Goal: Task Accomplishment & Management: Use online tool/utility

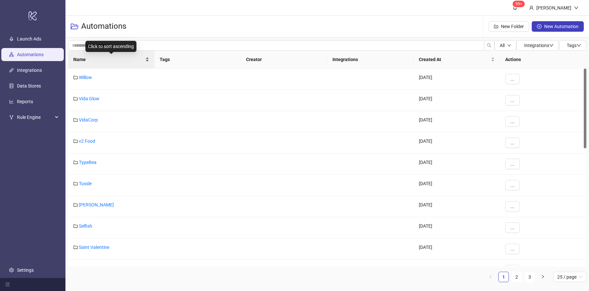
click at [148, 63] on div "Name" at bounding box center [111, 59] width 76 height 7
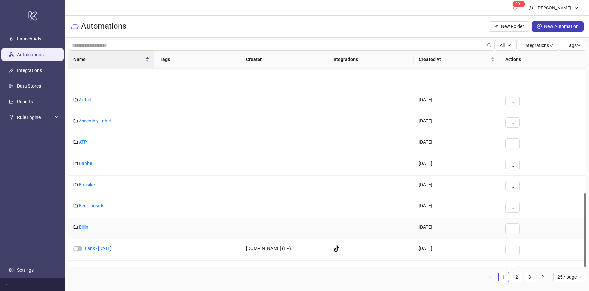
scroll to position [337, 0]
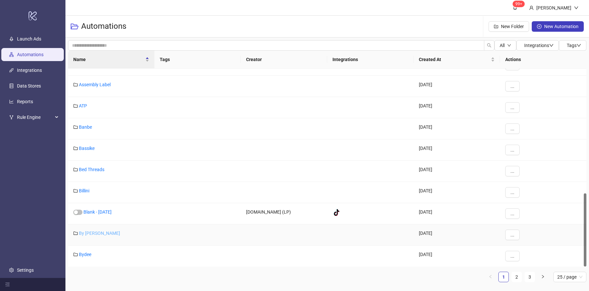
click at [99, 232] on link "By [PERSON_NAME]" at bounding box center [99, 233] width 41 height 5
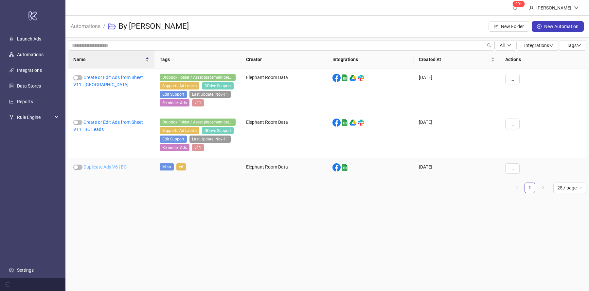
click at [122, 165] on link "Duplicate Ads V6 | BC" at bounding box center [104, 167] width 43 height 5
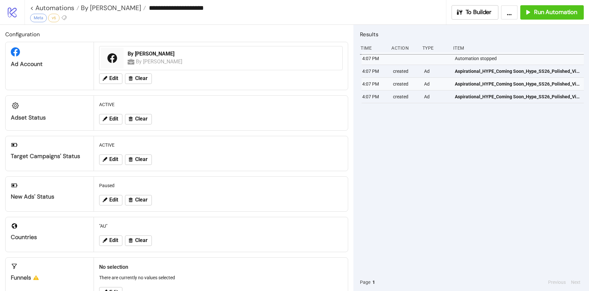
click at [400, 145] on div "4:07 PM Automation stopped 4:07 PM created Ad Aspirational_HYPE_Coming Soon_Hyp…" at bounding box center [472, 162] width 224 height 221
click at [546, 14] on span "Run Automation" at bounding box center [555, 13] width 43 height 8
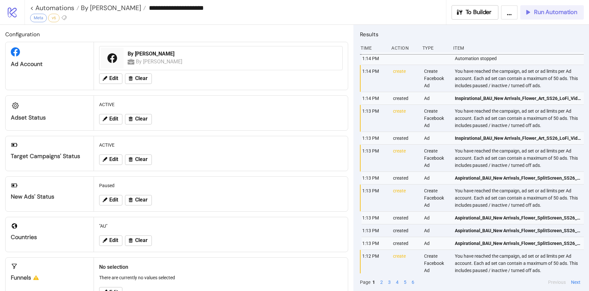
click at [556, 17] on button "Run Automation" at bounding box center [551, 12] width 63 height 14
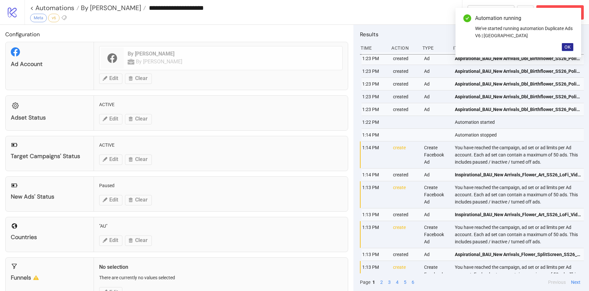
click at [570, 46] on span "OK" at bounding box center [567, 46] width 6 height 5
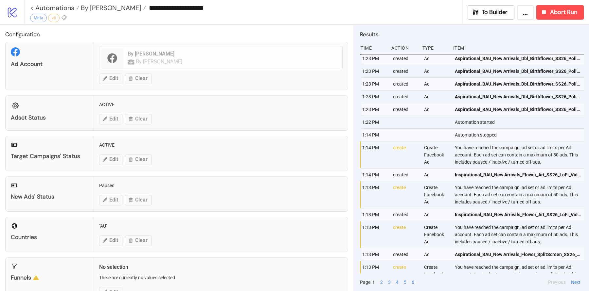
click at [405, 15] on div "**********" at bounding box center [246, 8] width 432 height 16
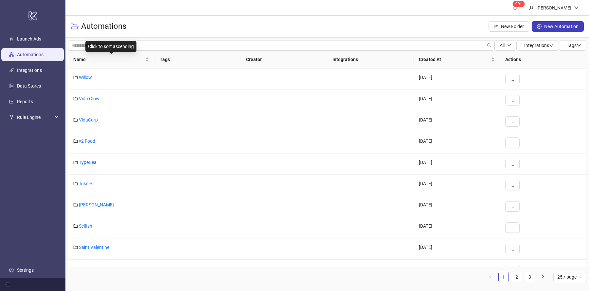
click at [147, 61] on div "Name" at bounding box center [111, 59] width 76 height 7
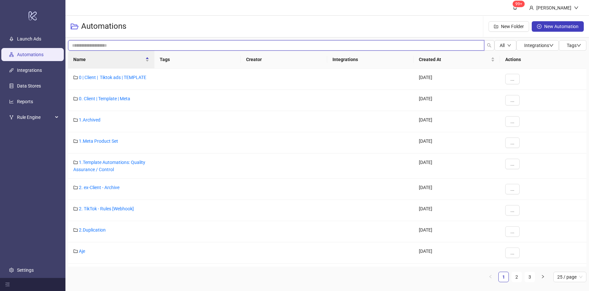
click at [140, 47] on input "search" at bounding box center [276, 45] width 416 height 10
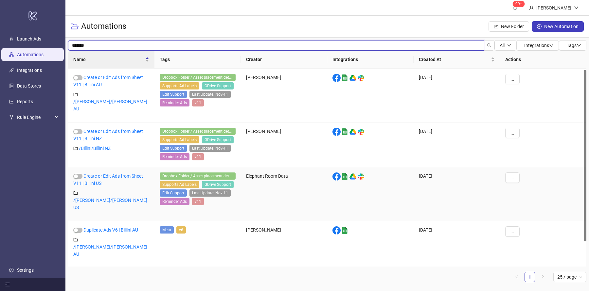
scroll to position [30, 0]
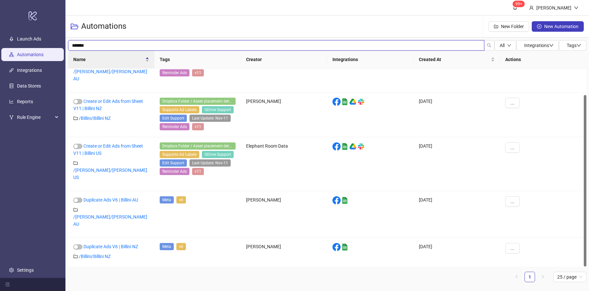
drag, startPoint x: 98, startPoint y: 45, endPoint x: 73, endPoint y: 45, distance: 25.5
click at [73, 45] on input "*******" at bounding box center [276, 45] width 416 height 10
type input "*"
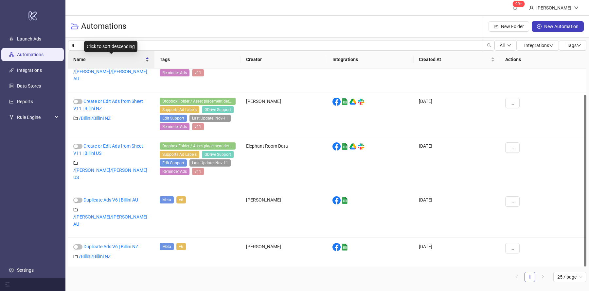
click at [148, 63] on div "Name" at bounding box center [111, 59] width 76 height 7
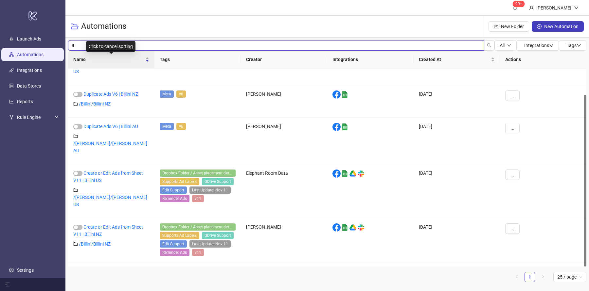
click at [81, 43] on input "*" at bounding box center [276, 45] width 416 height 10
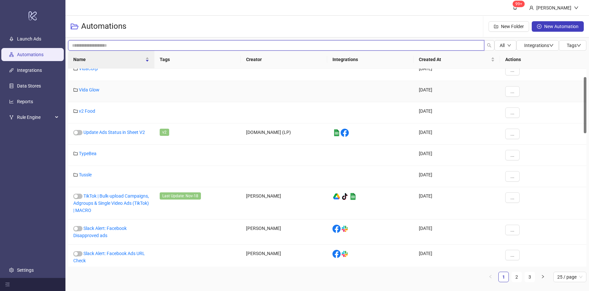
scroll to position [0, 0]
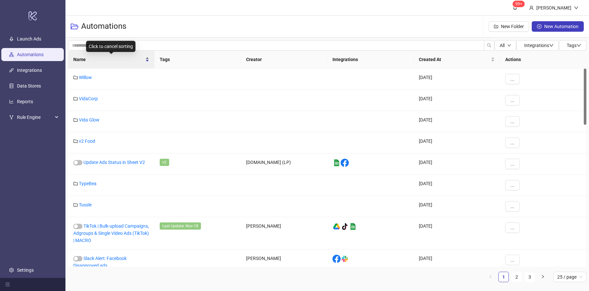
click at [147, 62] on div "Name" at bounding box center [111, 59] width 76 height 7
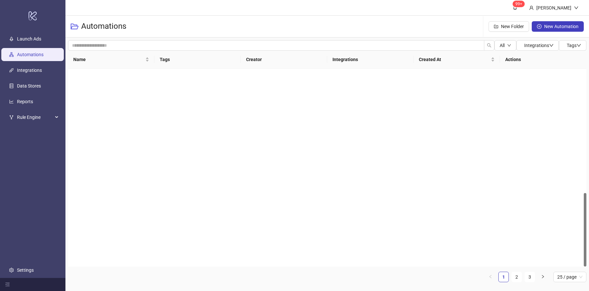
scroll to position [333, 0]
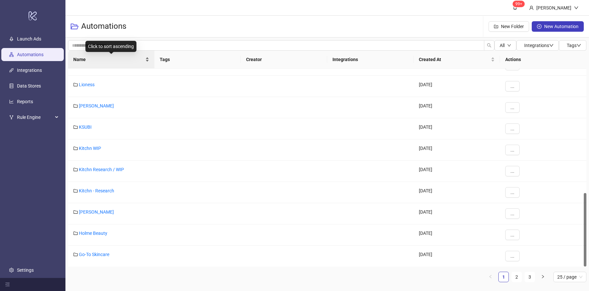
drag, startPoint x: 147, startPoint y: 62, endPoint x: 150, endPoint y: 65, distance: 4.6
click at [147, 62] on div "Name" at bounding box center [111, 59] width 76 height 7
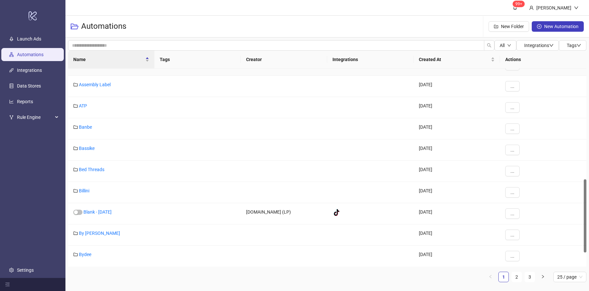
scroll to position [337, 0]
click at [84, 189] on link "Billini" at bounding box center [84, 190] width 10 height 5
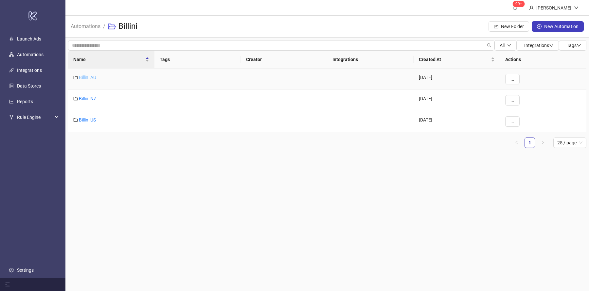
click at [88, 79] on link "Billini AU" at bounding box center [87, 77] width 17 height 5
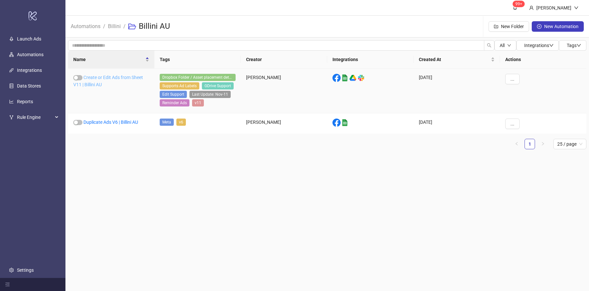
click at [129, 79] on link "Create or Edit Ads from Sheet V11 | Billini AU" at bounding box center [108, 81] width 70 height 12
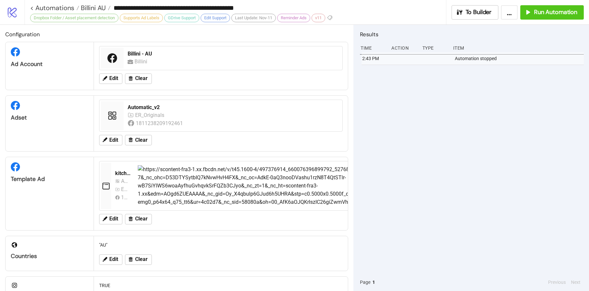
click at [423, 105] on div "2:43 PM Automation stopped" at bounding box center [472, 162] width 224 height 221
click at [535, 10] on span "Run Automation" at bounding box center [555, 13] width 43 height 8
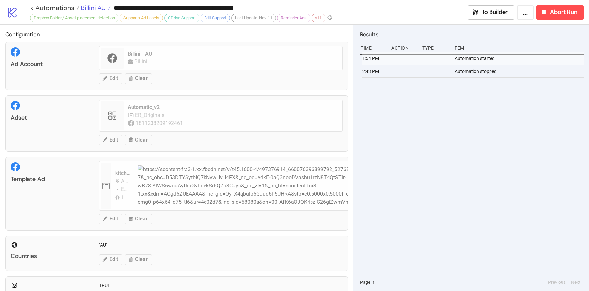
click at [95, 11] on span "Billini AU" at bounding box center [92, 8] width 26 height 9
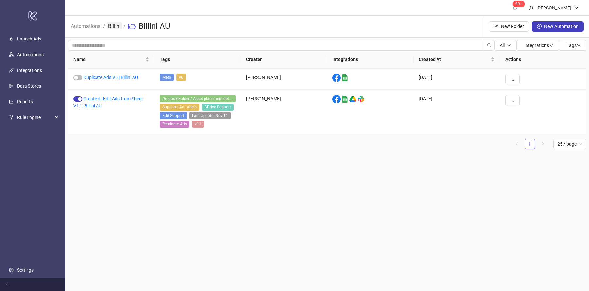
click at [114, 28] on link "Billini" at bounding box center [114, 25] width 15 height 7
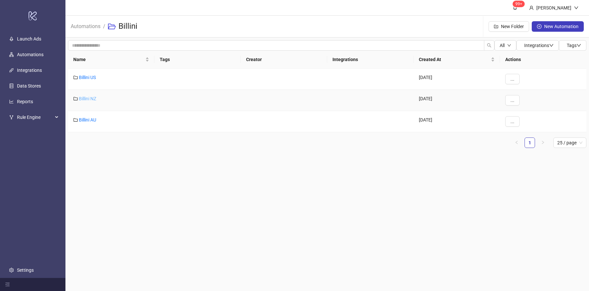
click at [95, 97] on link "Billini NZ" at bounding box center [87, 98] width 17 height 5
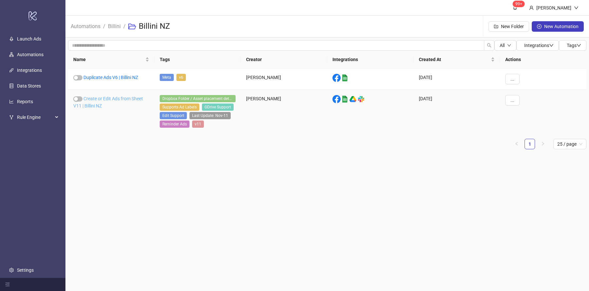
click at [137, 97] on link "Create or Edit Ads from Sheet V11 | Billini NZ" at bounding box center [108, 102] width 70 height 12
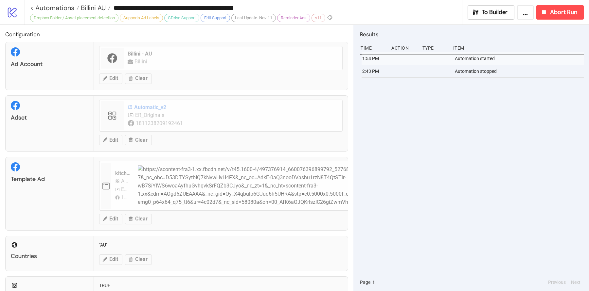
type input "**********"
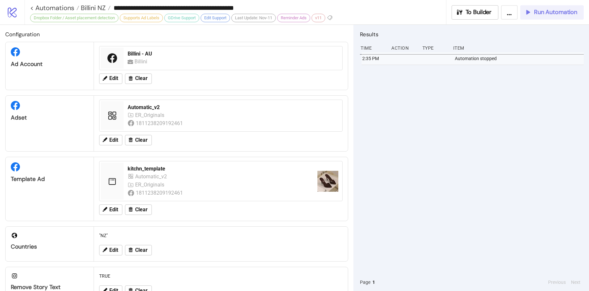
click at [553, 12] on span "Run Automation" at bounding box center [555, 13] width 43 height 8
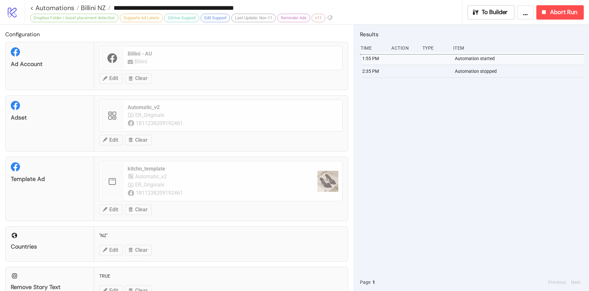
click at [447, 173] on div "1:55 PM Automation started 2:35 PM Automation stopped" at bounding box center [472, 162] width 224 height 221
click at [93, 8] on span "Billini NZ" at bounding box center [92, 8] width 26 height 9
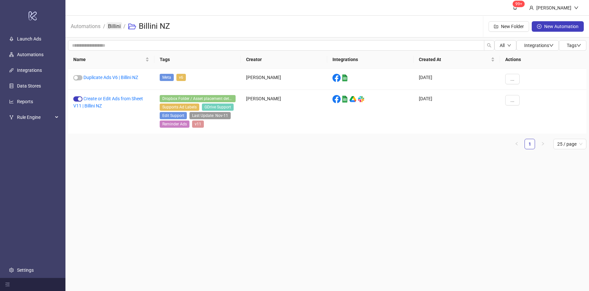
click at [115, 25] on link "Billini" at bounding box center [114, 25] width 15 height 7
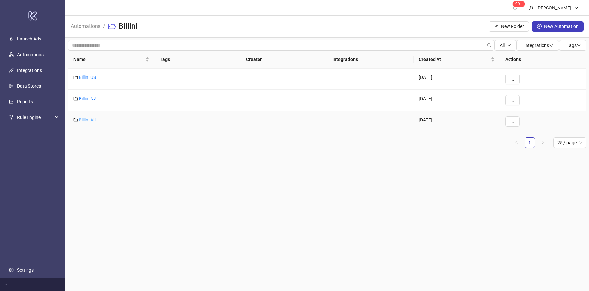
click at [93, 118] on link "Billini AU" at bounding box center [87, 119] width 17 height 5
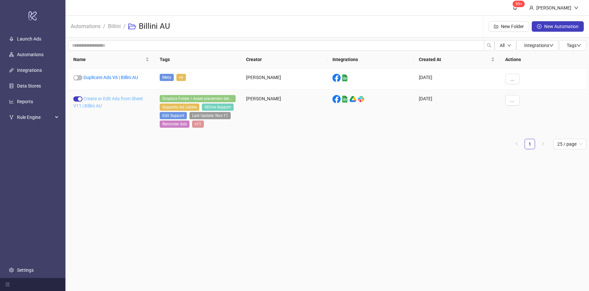
click at [135, 99] on link "Create or Edit Ads from Sheet V11 | Billini AU" at bounding box center [108, 102] width 70 height 12
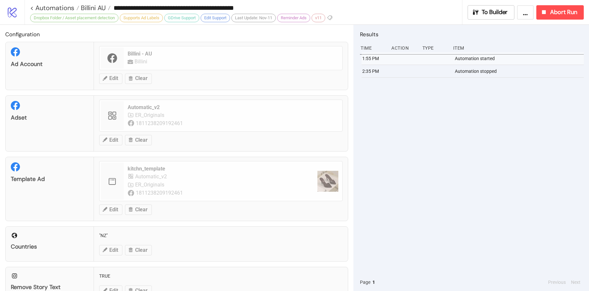
type input "**********"
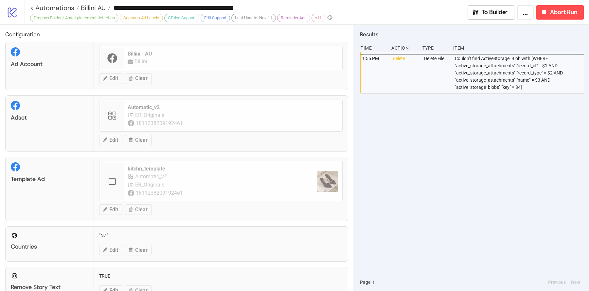
click at [451, 140] on div "1:55 PM delete Delete File Couldn't find ActiveStorage::Blob with [WHERE "activ…" at bounding box center [472, 162] width 224 height 221
